Goal: Information Seeking & Learning: Learn about a topic

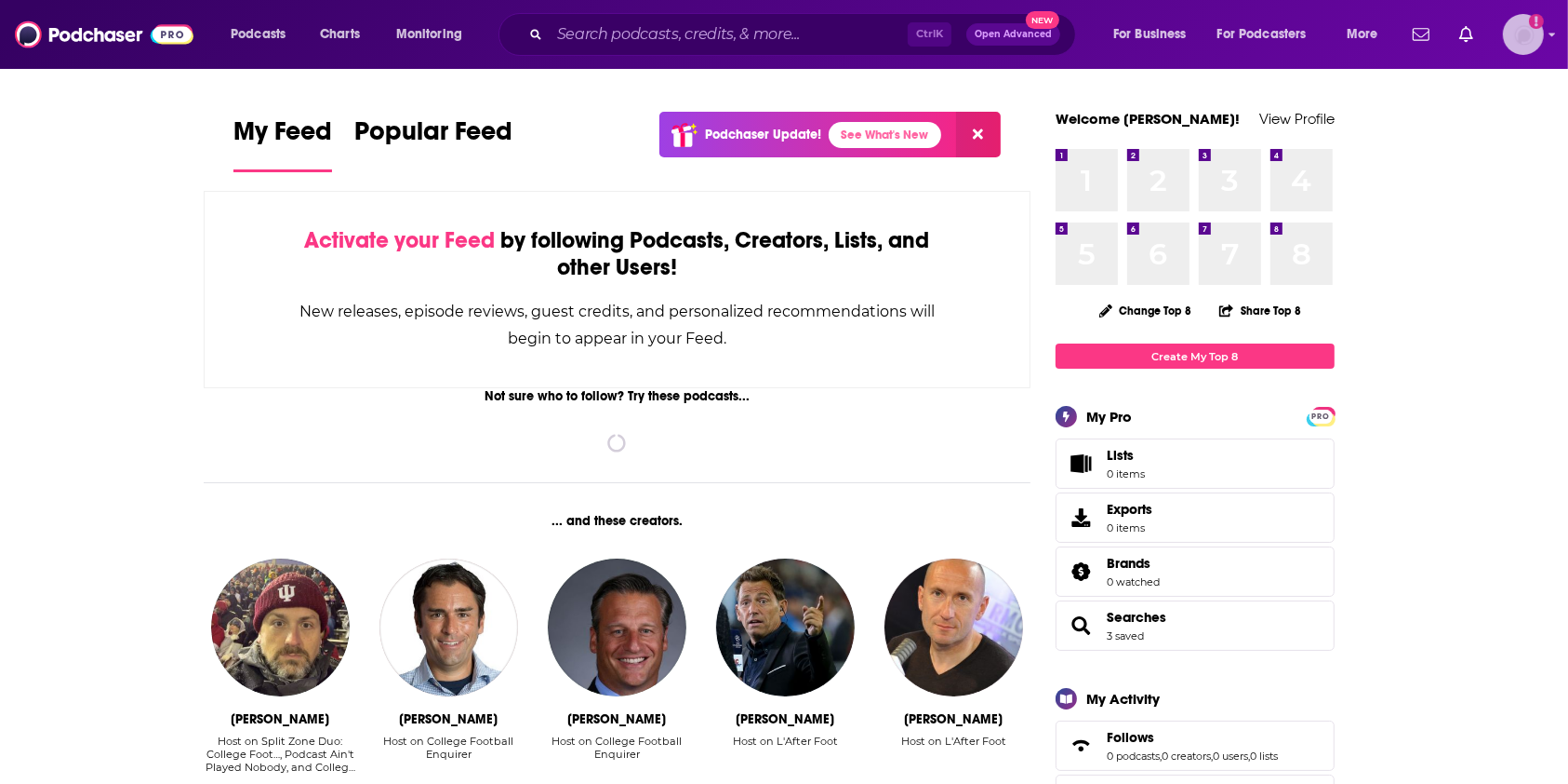
click at [1525, 30] on img "Logged in as Morgan16" at bounding box center [1523, 34] width 41 height 41
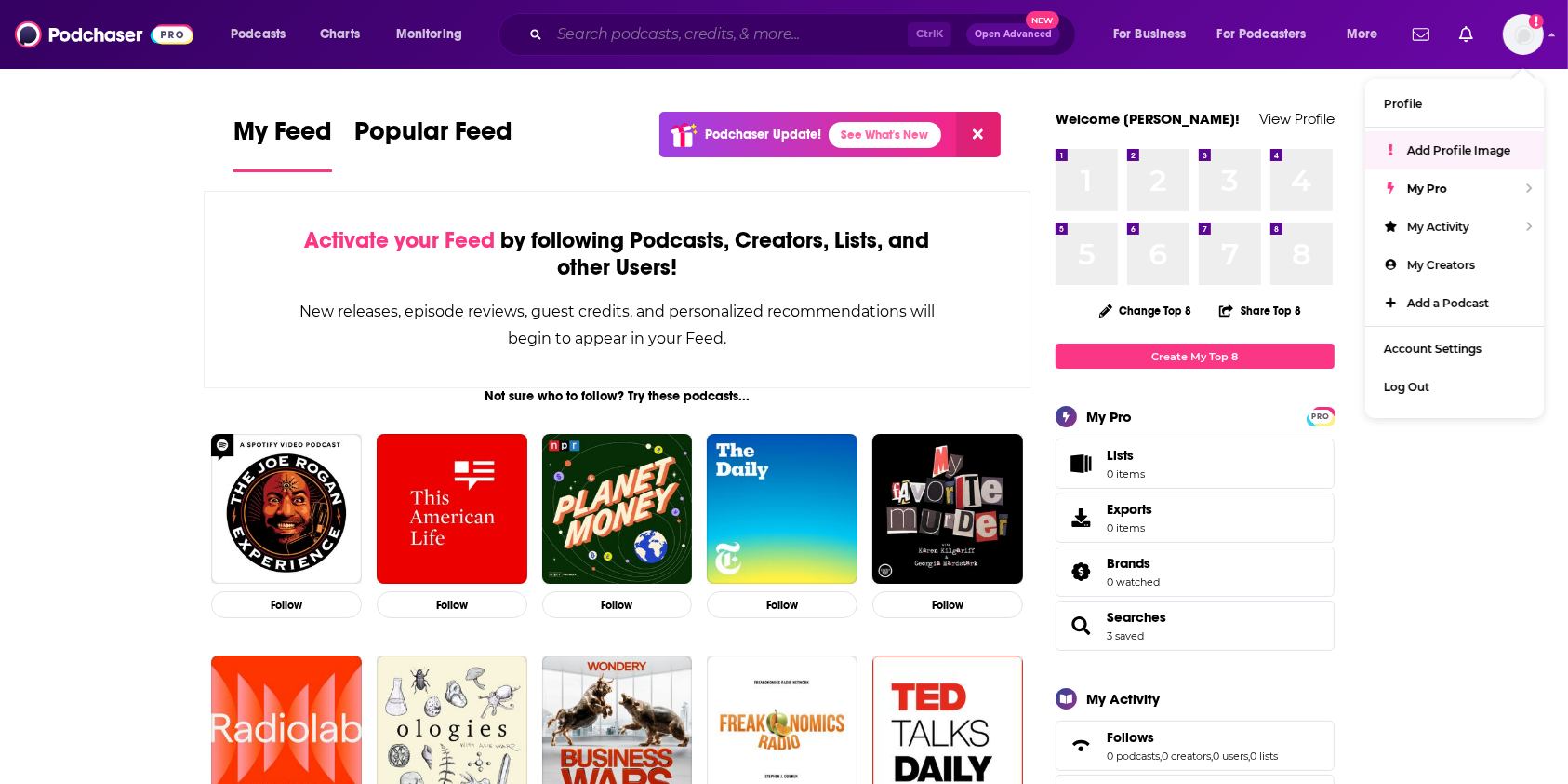
click at [782, 33] on input "Search podcasts, credits, & more..." at bounding box center [728, 34] width 358 height 30
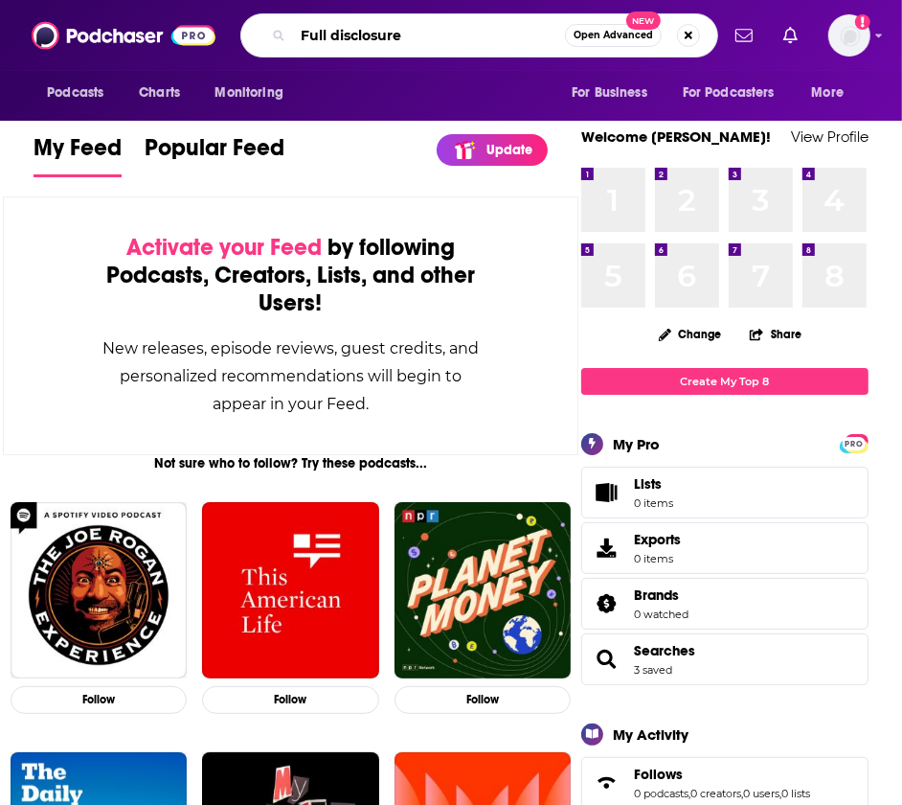
type input "Full disclosure"
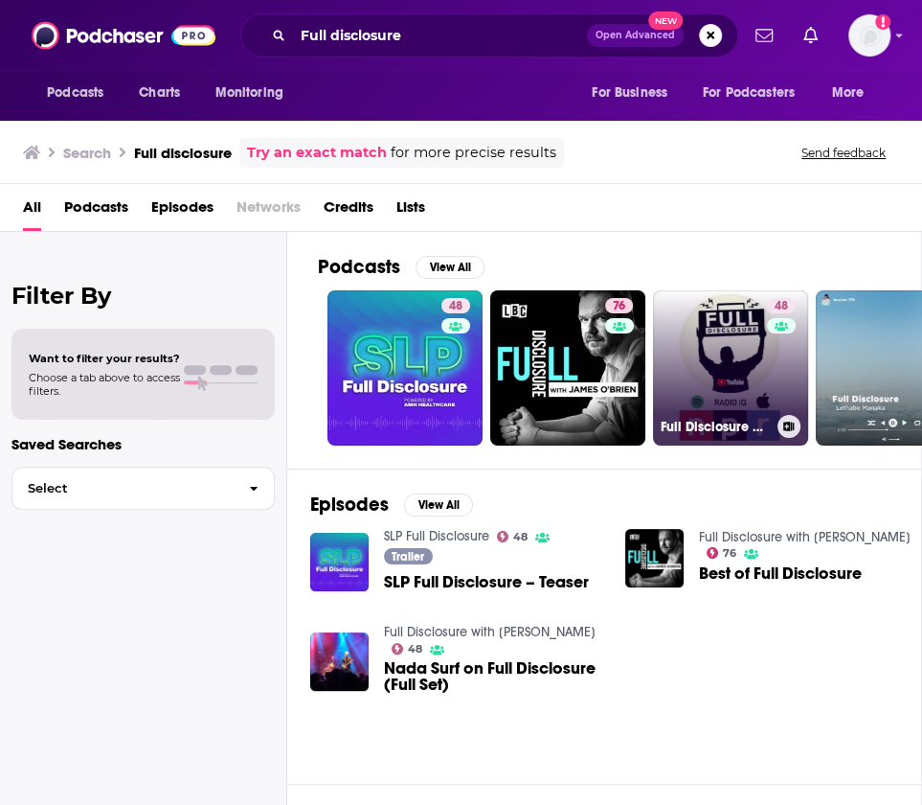
click at [713, 341] on link "48 Full Disclosure with [PERSON_NAME]" at bounding box center [730, 367] width 155 height 155
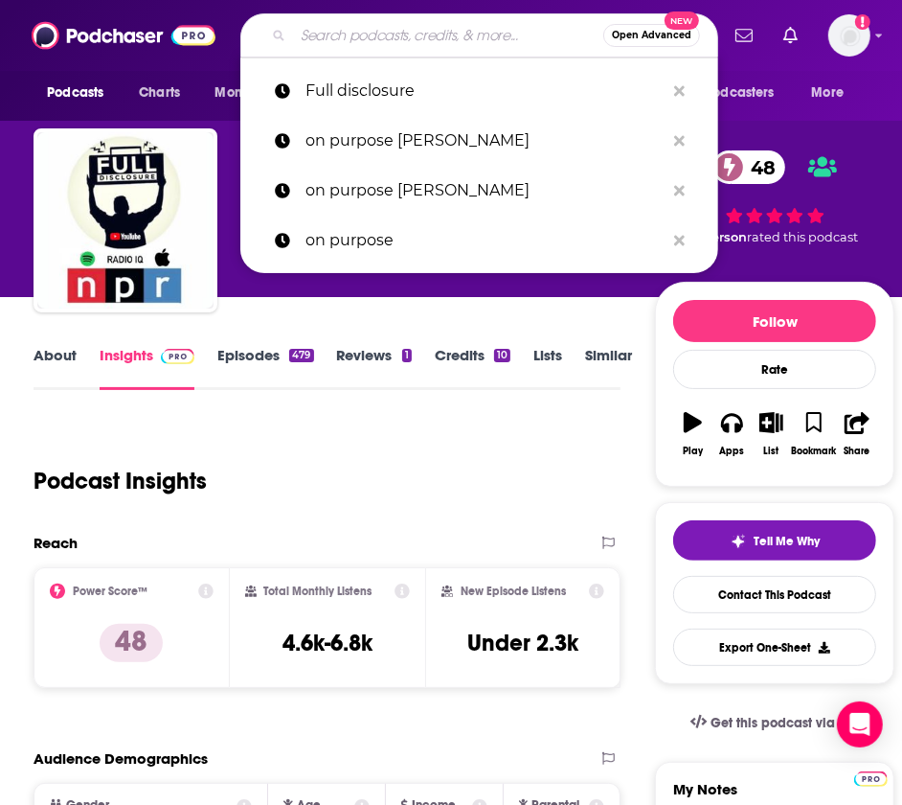
click at [380, 35] on input "Search podcasts, credits, & more..." at bounding box center [448, 35] width 310 height 31
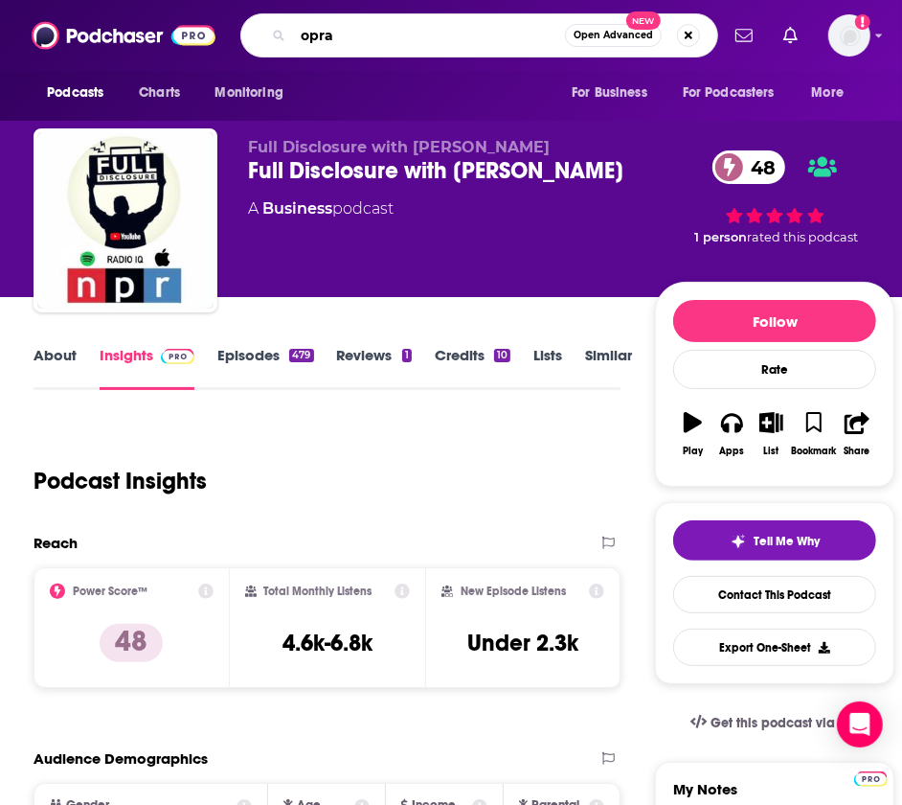
type input "oprah"
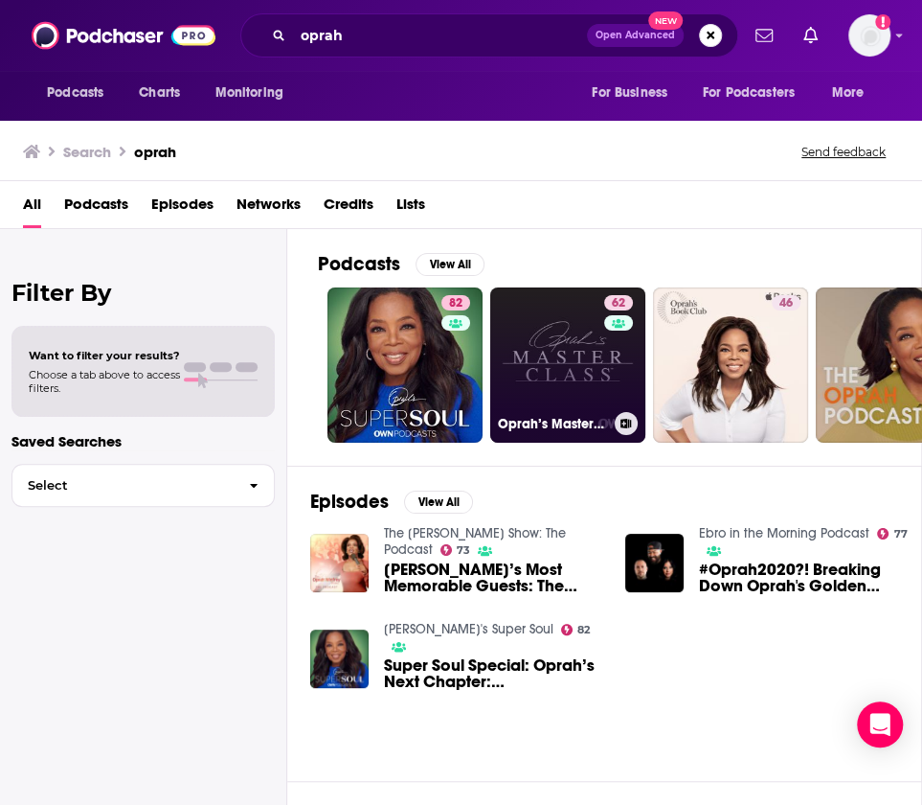
click at [575, 325] on link "62 [PERSON_NAME]’s Master Class: The Podcast" at bounding box center [567, 364] width 155 height 155
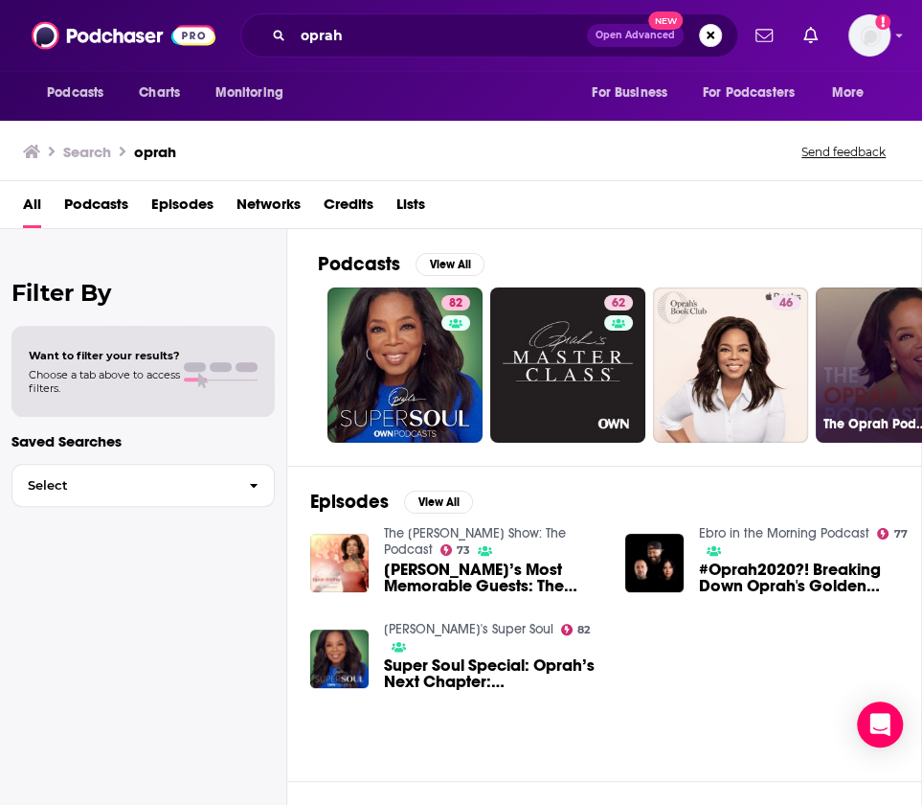
click at [852, 359] on link "81 The Oprah Podcast" at bounding box center [893, 364] width 155 height 155
